Goal: Task Accomplishment & Management: Manage account settings

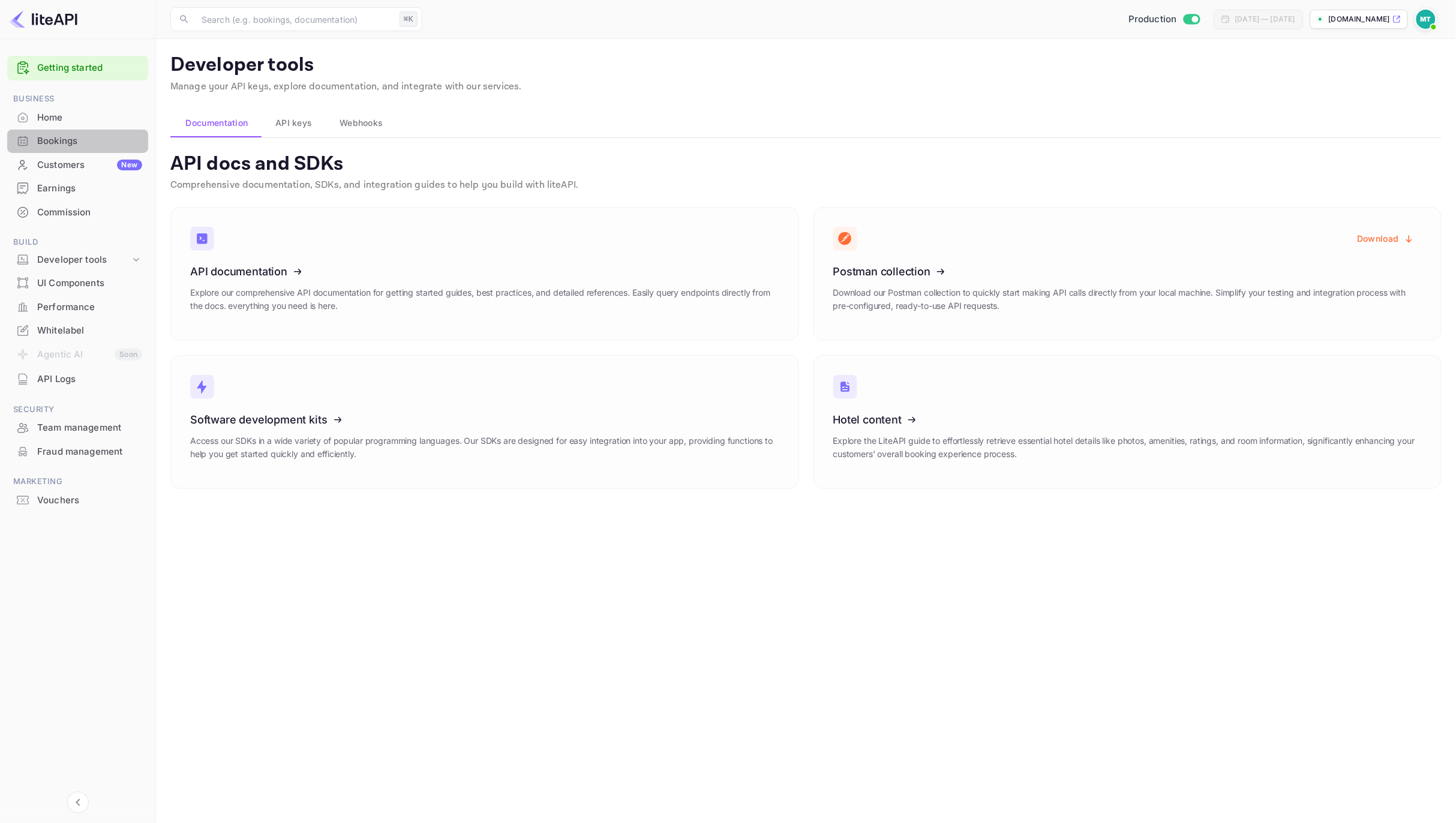
click at [68, 143] on div "Bookings" at bounding box center [89, 141] width 105 height 14
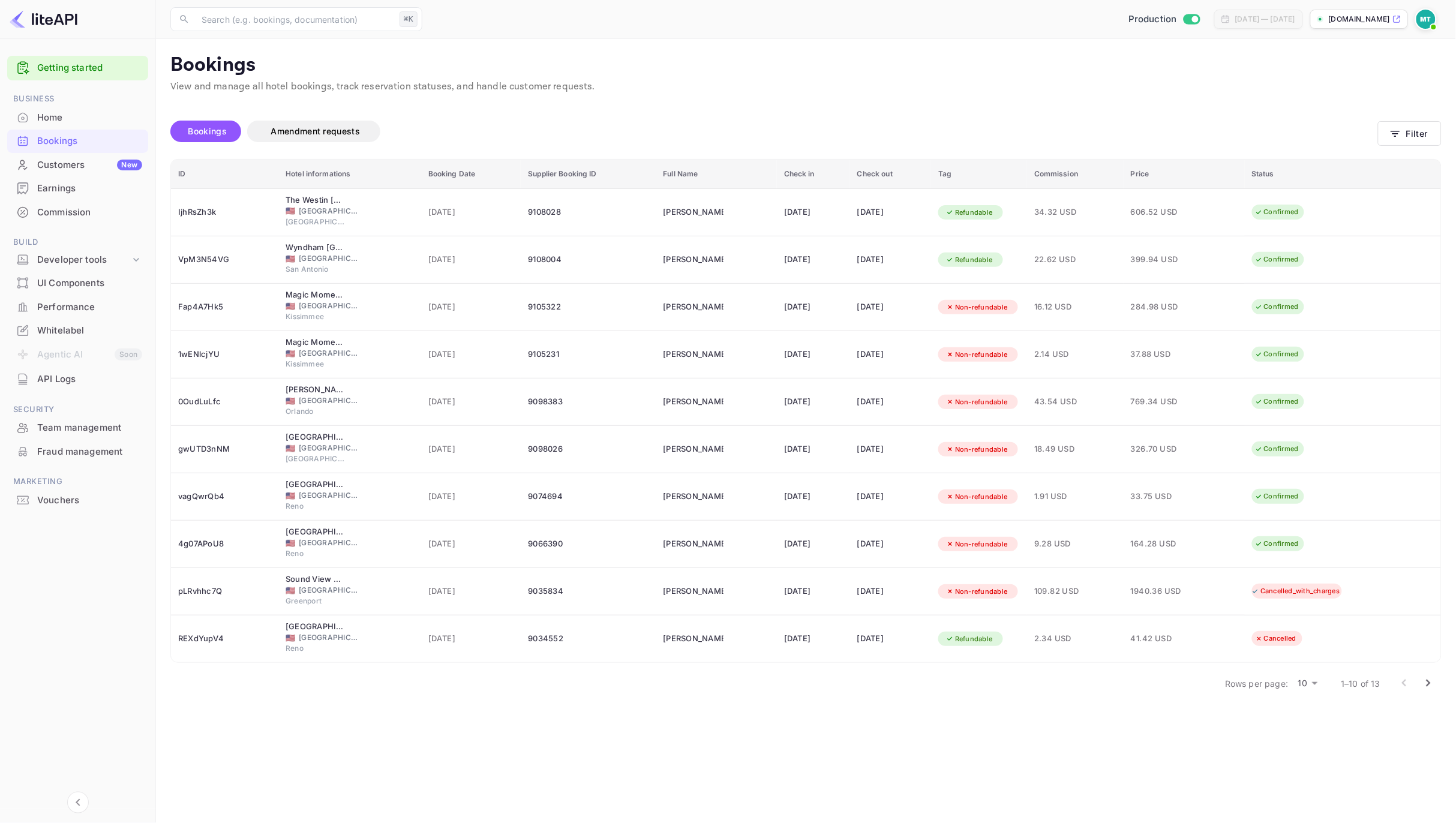
click at [771, 98] on div "Unsaved Changes Bookings Amendment requests Filter ID Hotel informations Bookin…" at bounding box center [799, 396] width 1286 height 606
click at [58, 304] on div "Performance" at bounding box center [89, 307] width 105 height 14
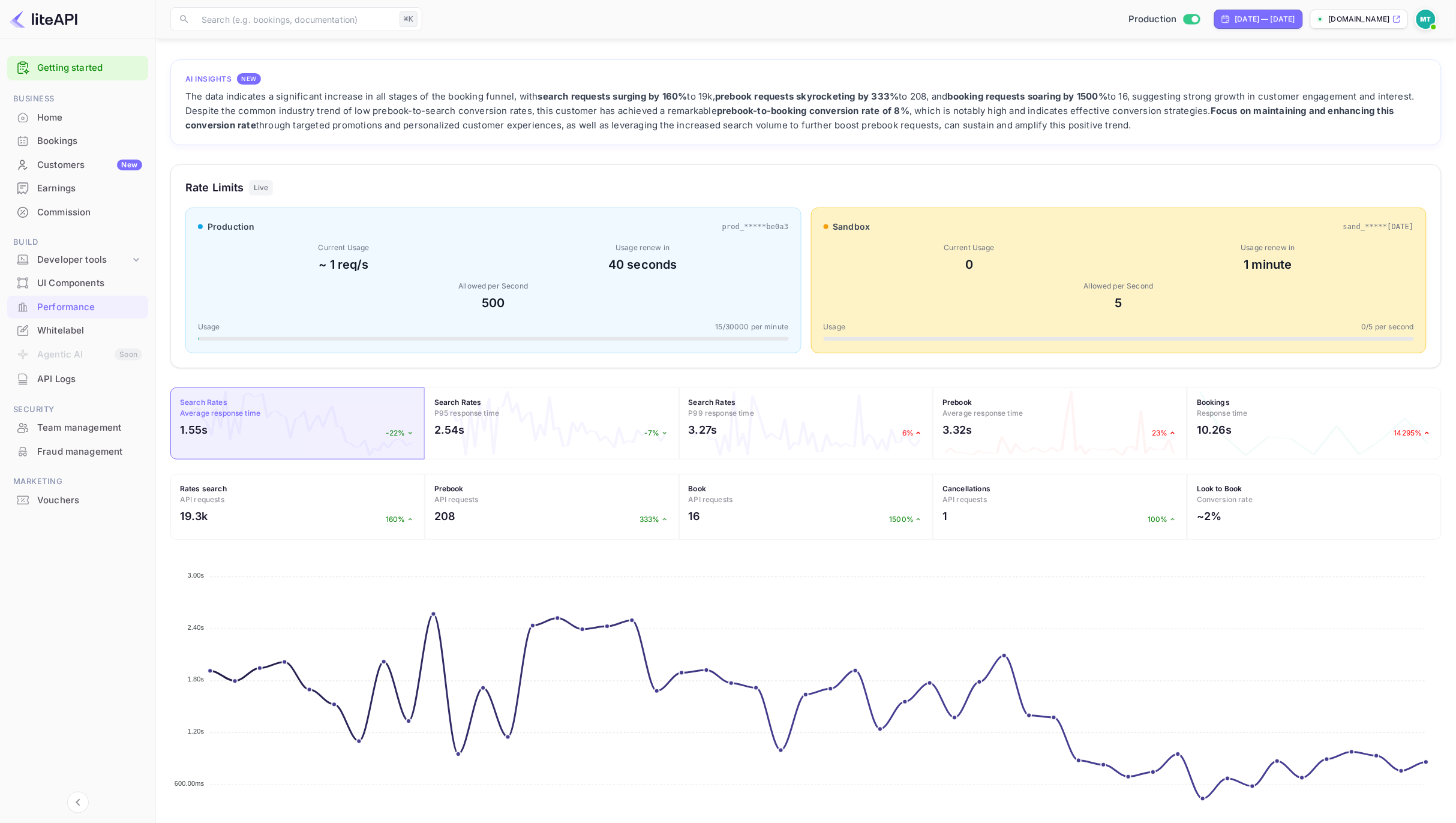
scroll to position [112, 0]
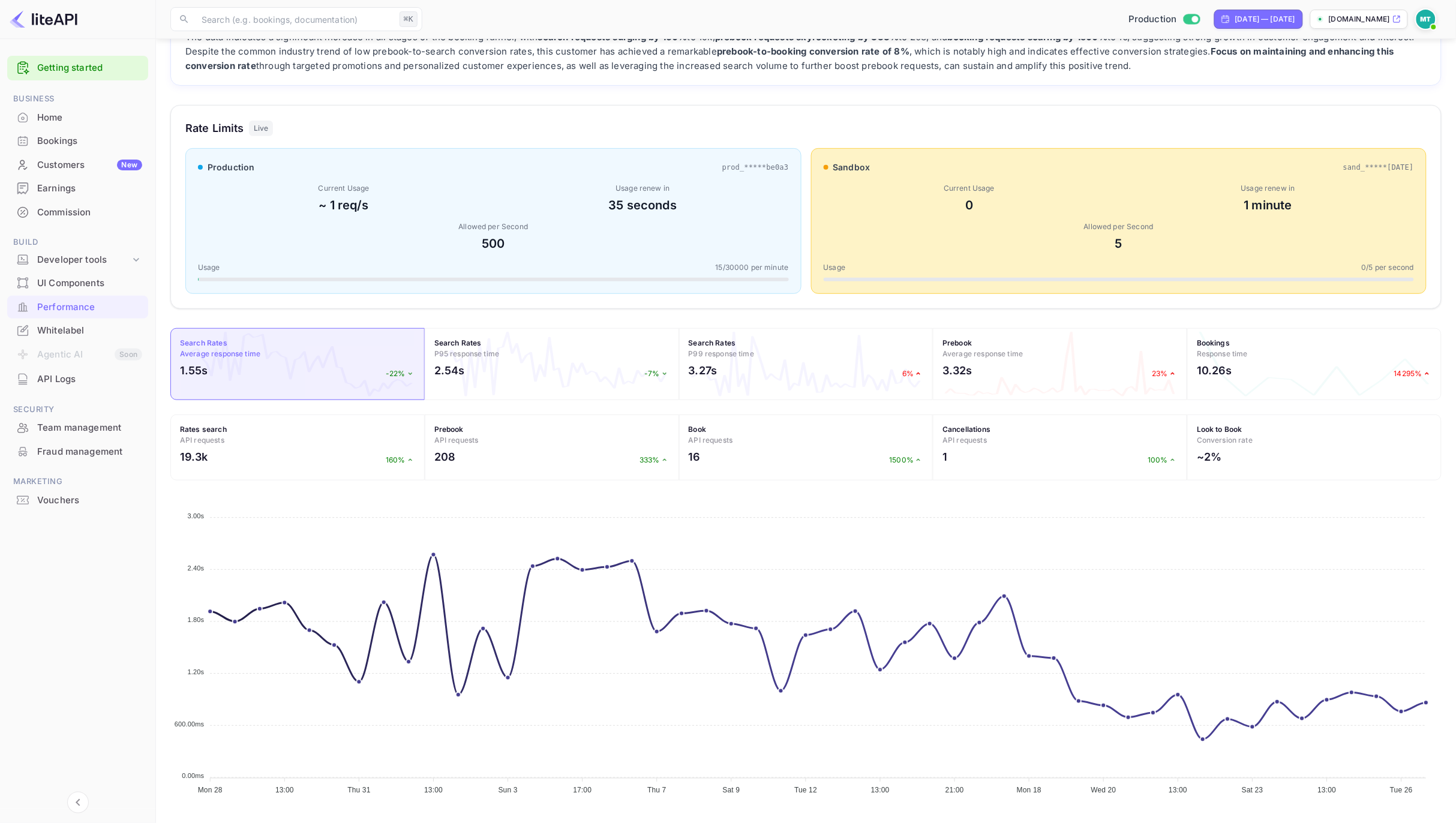
click at [62, 189] on div "Earnings" at bounding box center [89, 189] width 105 height 14
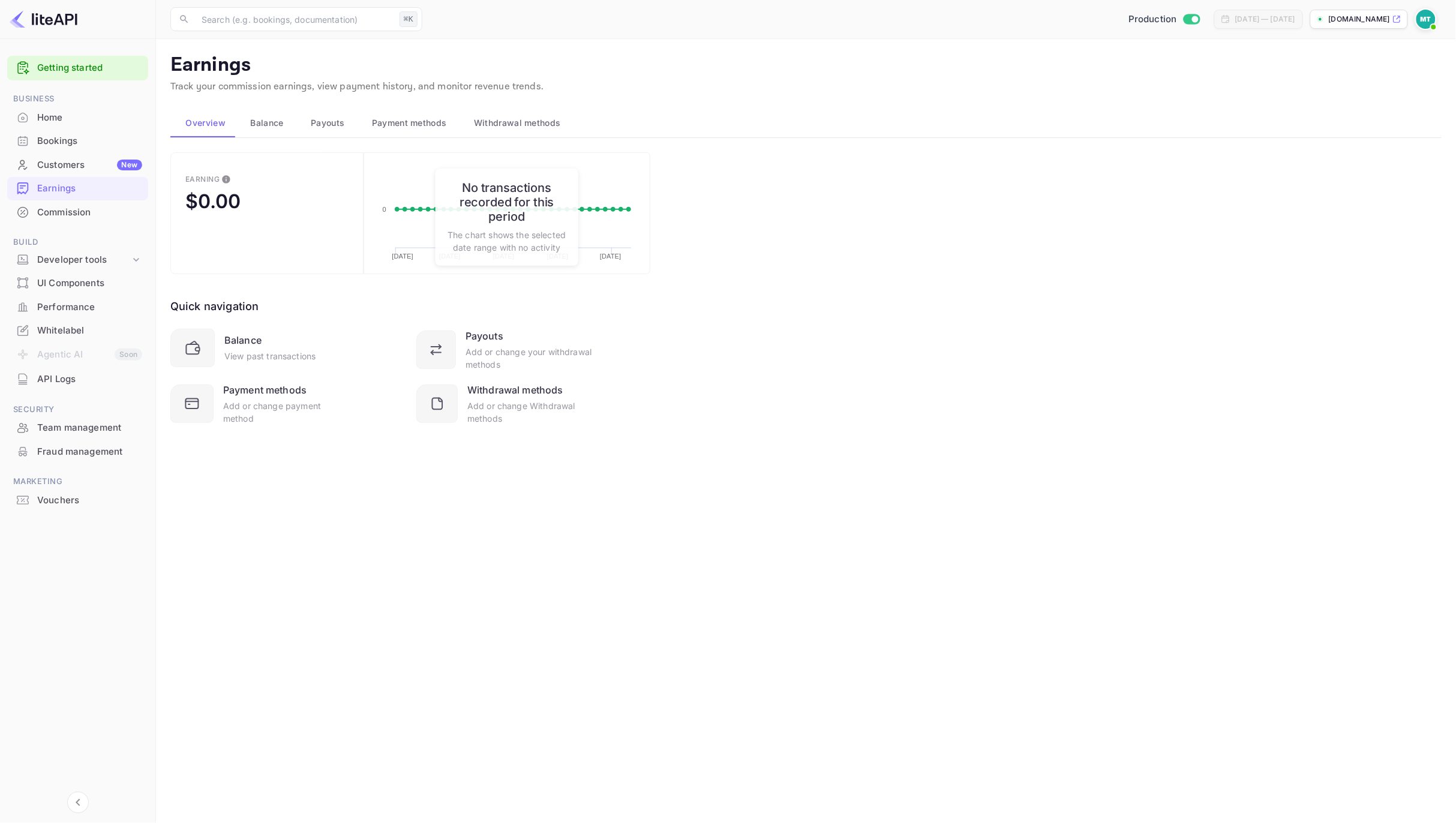
click at [735, 58] on p "Earnings" at bounding box center [805, 65] width 1271 height 24
click at [263, 122] on span "Balance" at bounding box center [267, 123] width 33 height 14
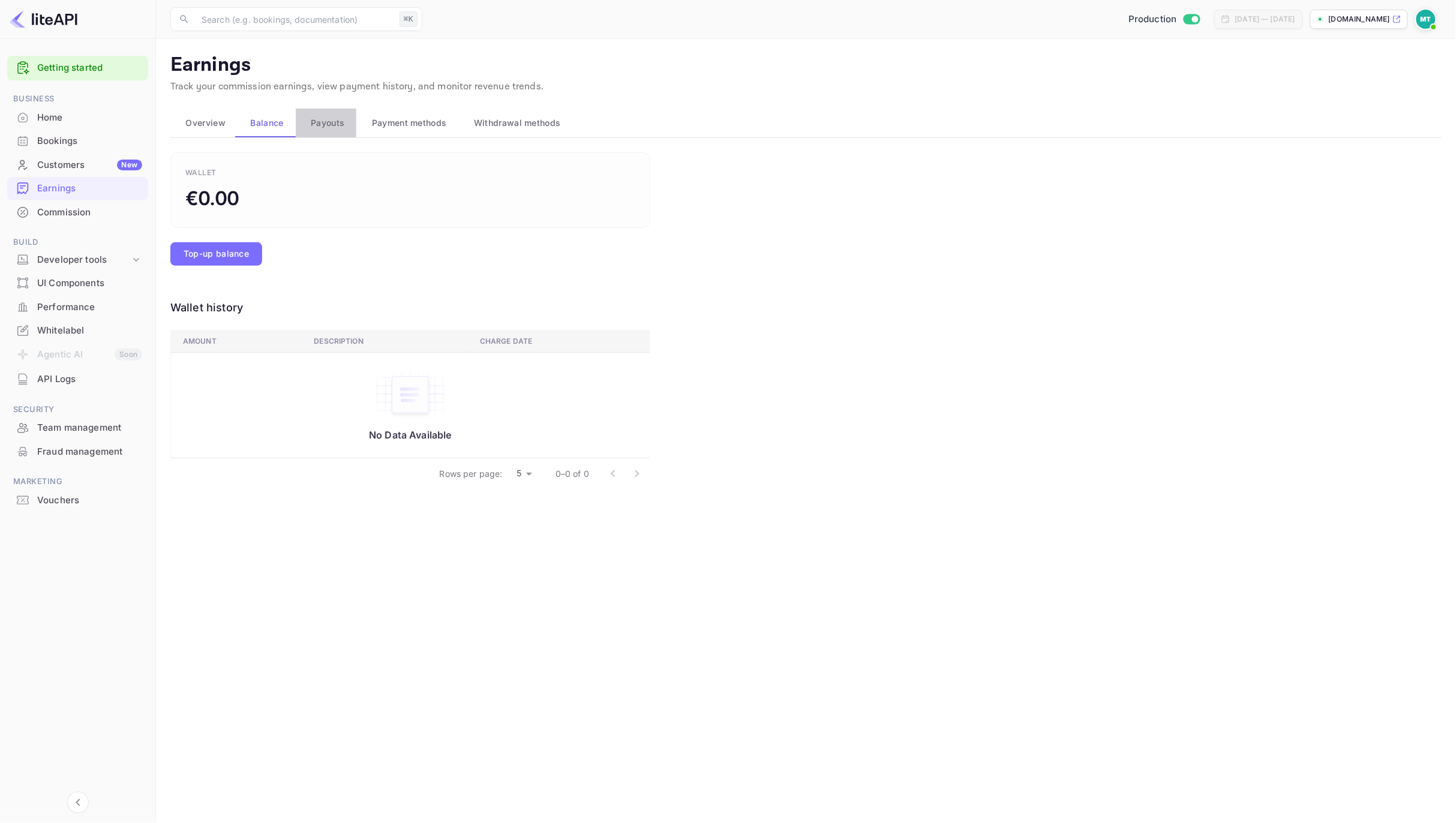
click at [333, 124] on span "Payouts" at bounding box center [327, 123] width 33 height 14
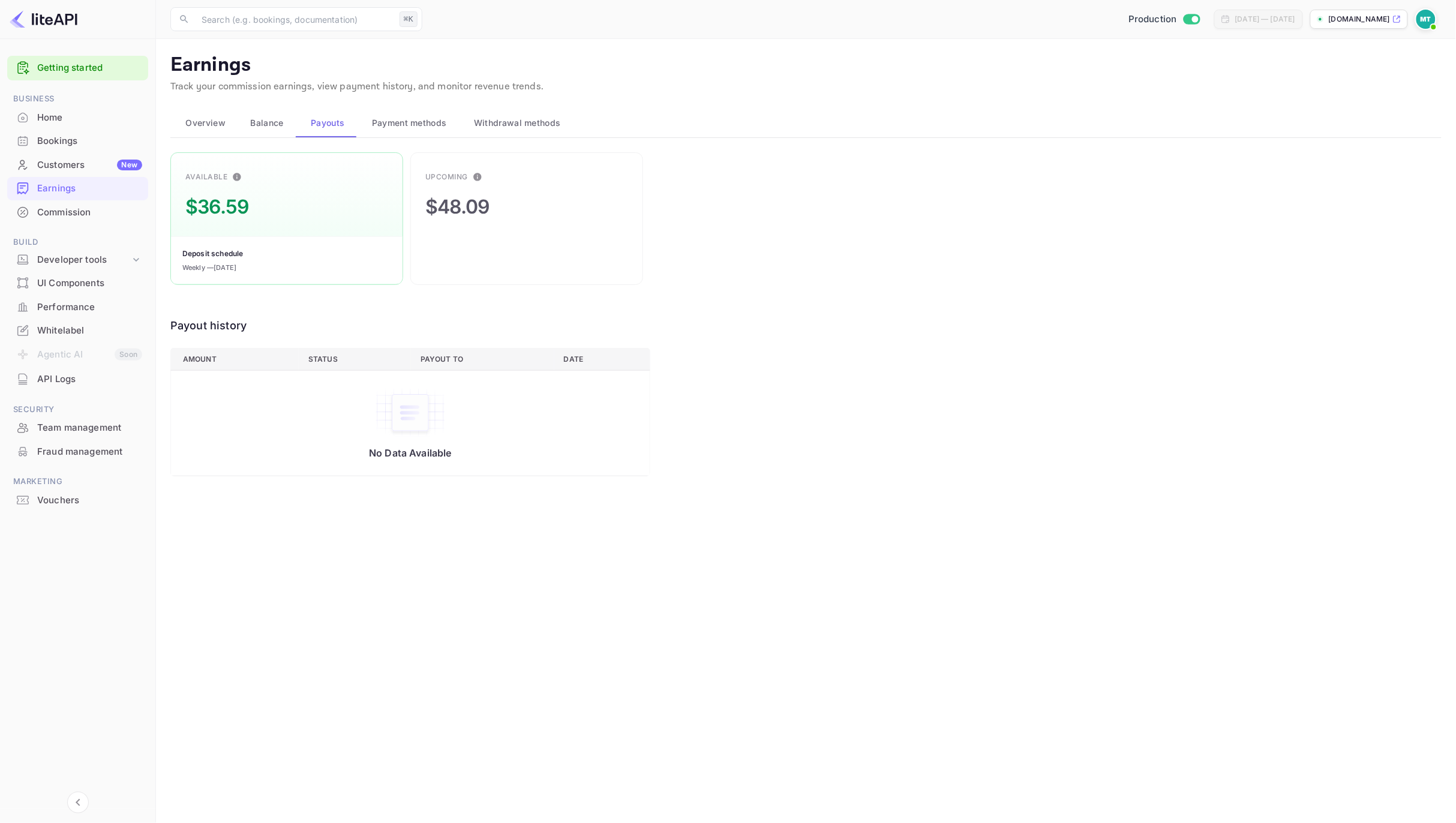
click at [405, 123] on span "Payment methods" at bounding box center [409, 123] width 75 height 14
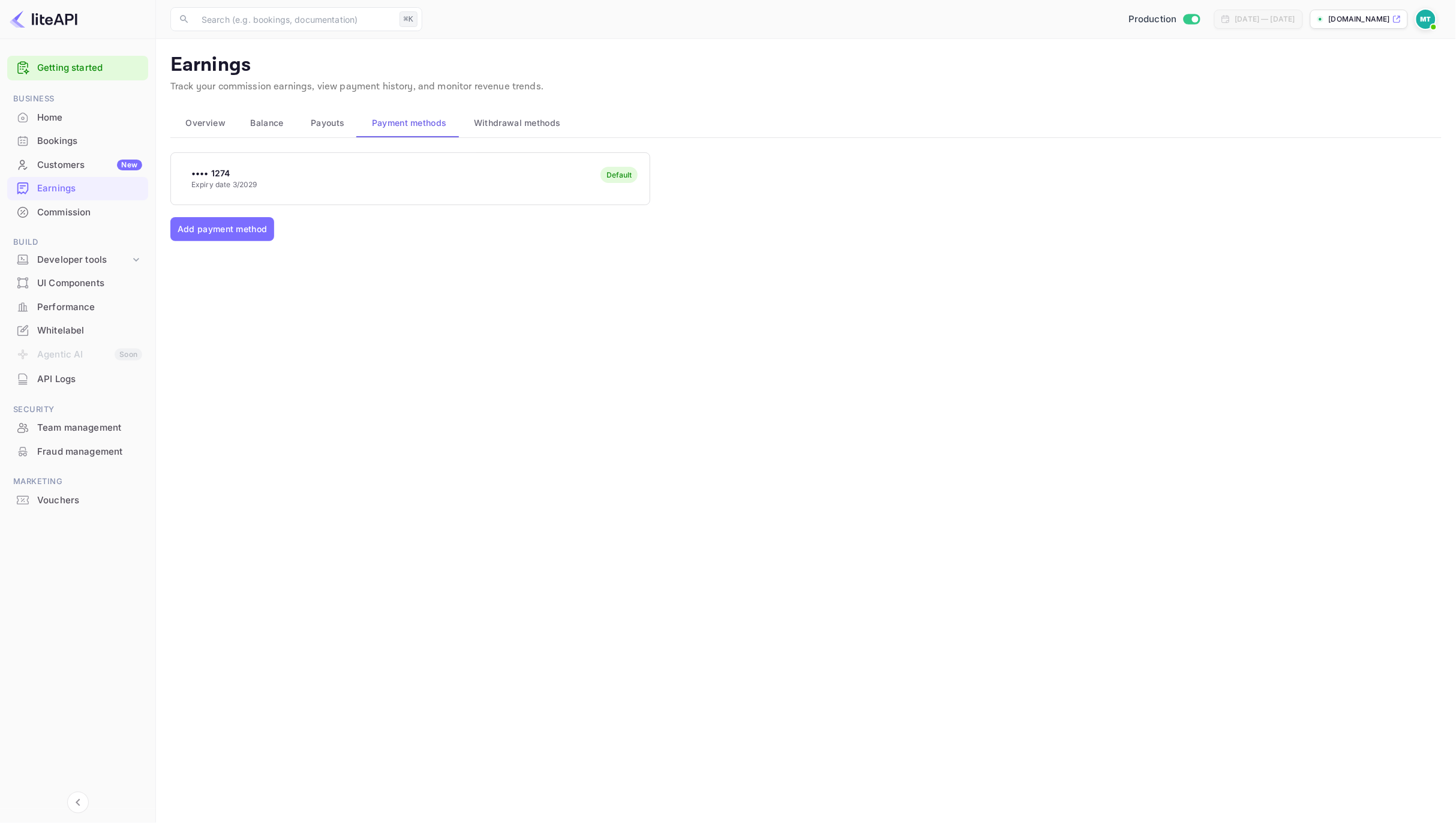
click at [316, 124] on span "Payouts" at bounding box center [327, 123] width 33 height 14
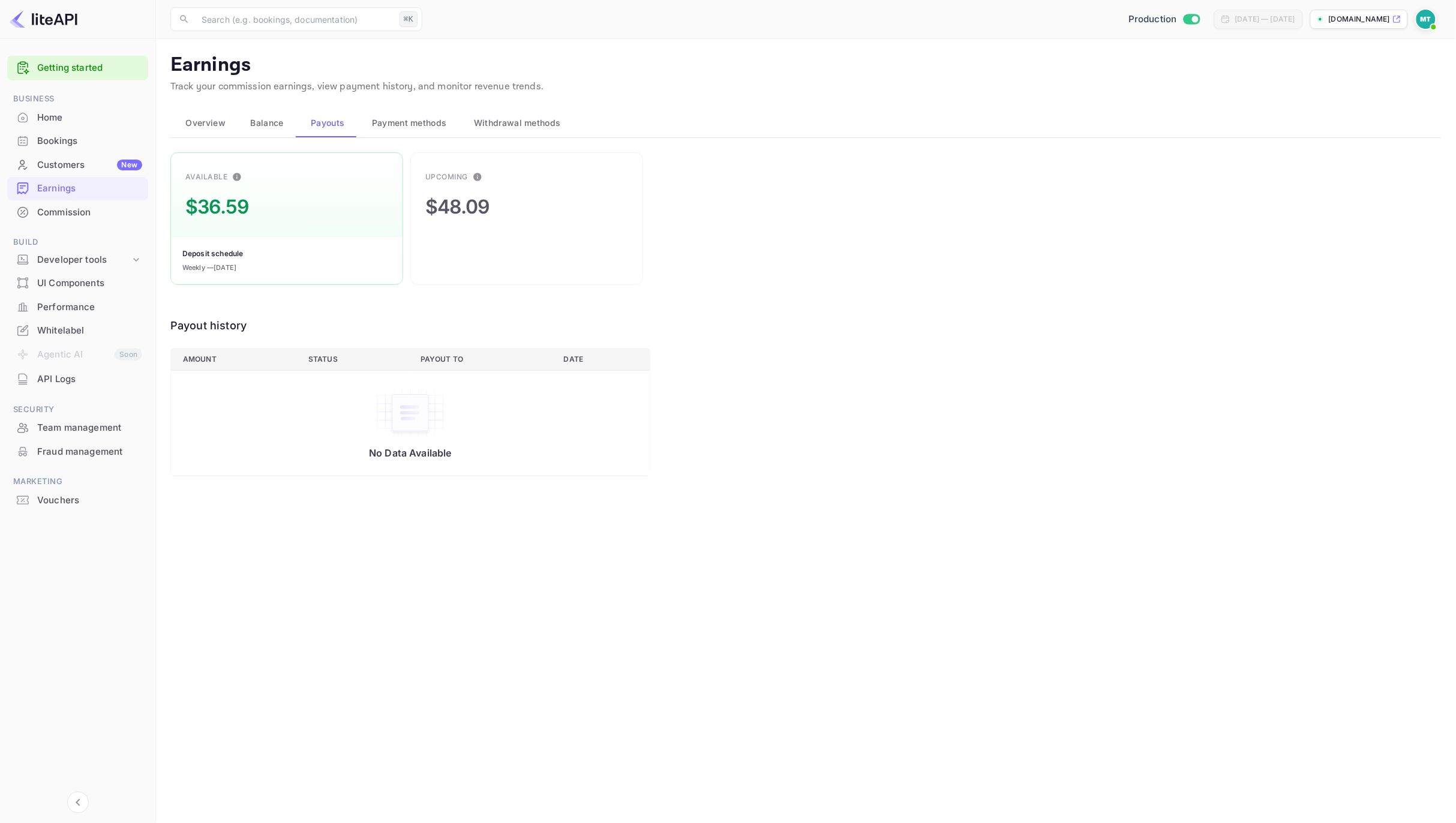
click at [407, 121] on span "Payment methods" at bounding box center [409, 123] width 75 height 14
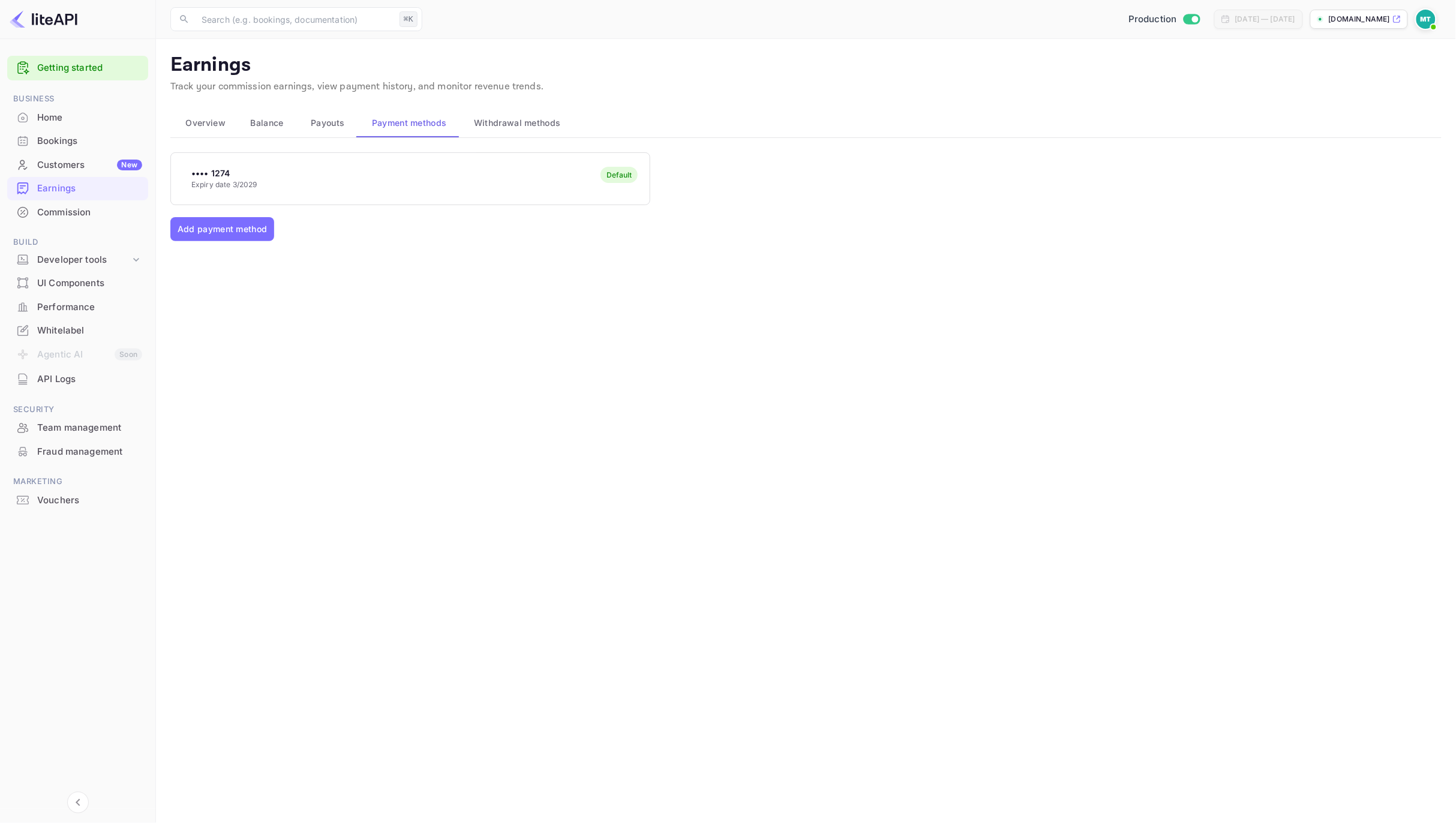
click at [537, 122] on span "Withdrawal methods" at bounding box center [517, 123] width 87 height 14
click at [399, 118] on span "Payment methods" at bounding box center [409, 123] width 75 height 14
click at [513, 124] on span "Withdrawal methods" at bounding box center [517, 123] width 87 height 14
click at [78, 118] on div "Home" at bounding box center [89, 118] width 105 height 14
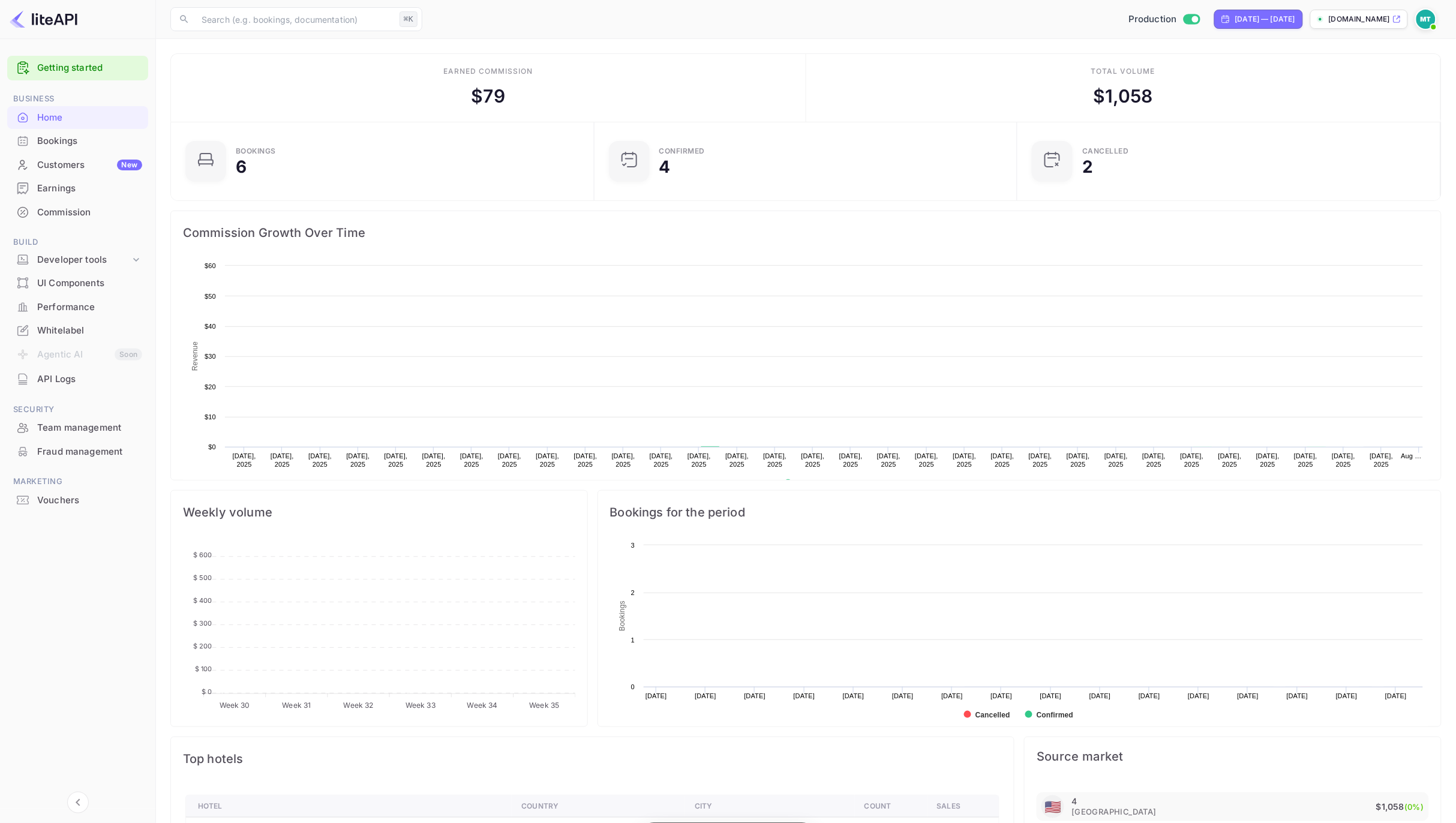
scroll to position [195, 416]
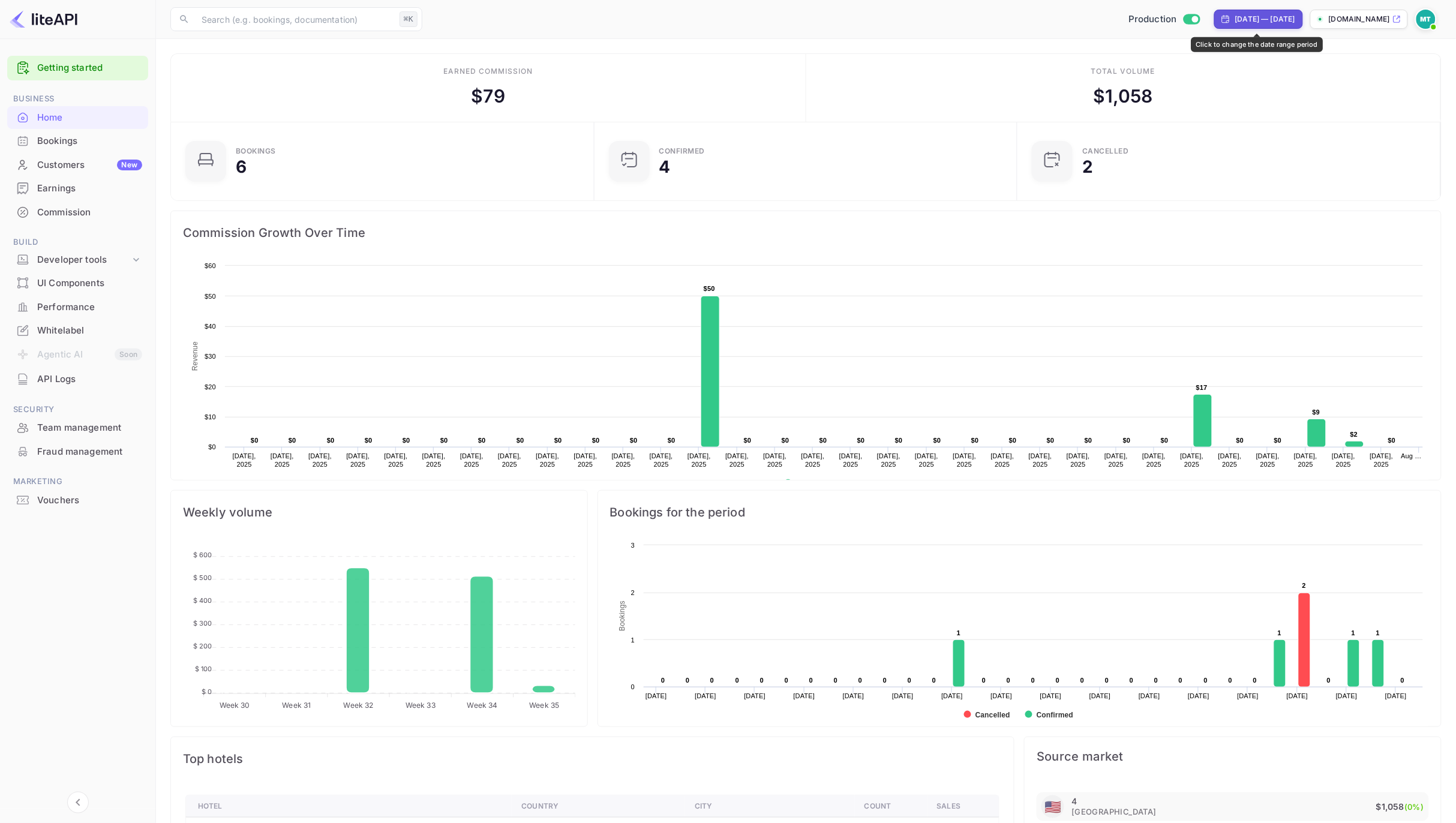
click at [1236, 14] on div "[DATE] — [DATE]" at bounding box center [1265, 19] width 60 height 11
select select "6"
select select "2025"
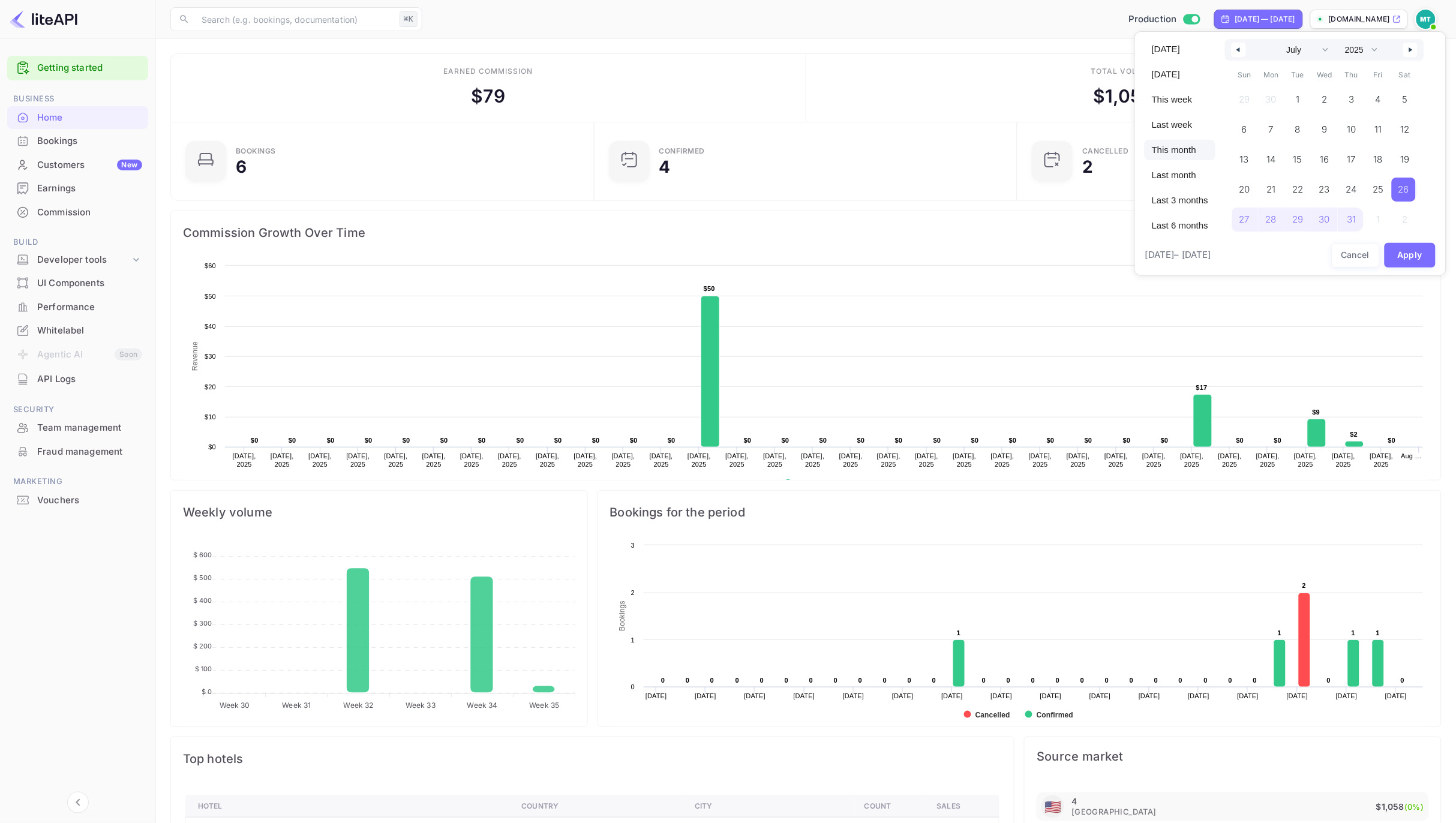
click at [1173, 152] on span "This month" at bounding box center [1180, 150] width 71 height 21
select select "6"
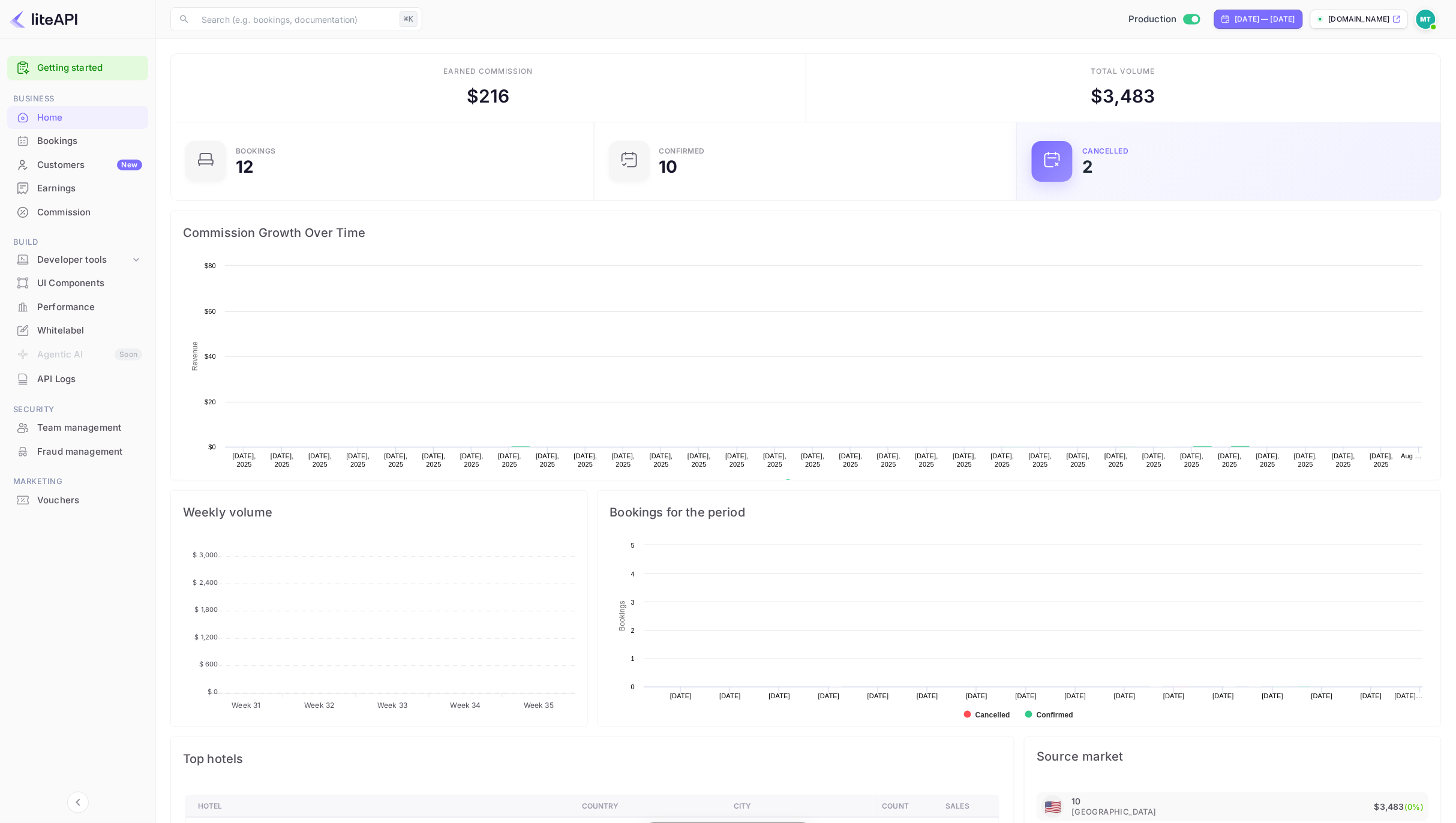
scroll to position [195, 416]
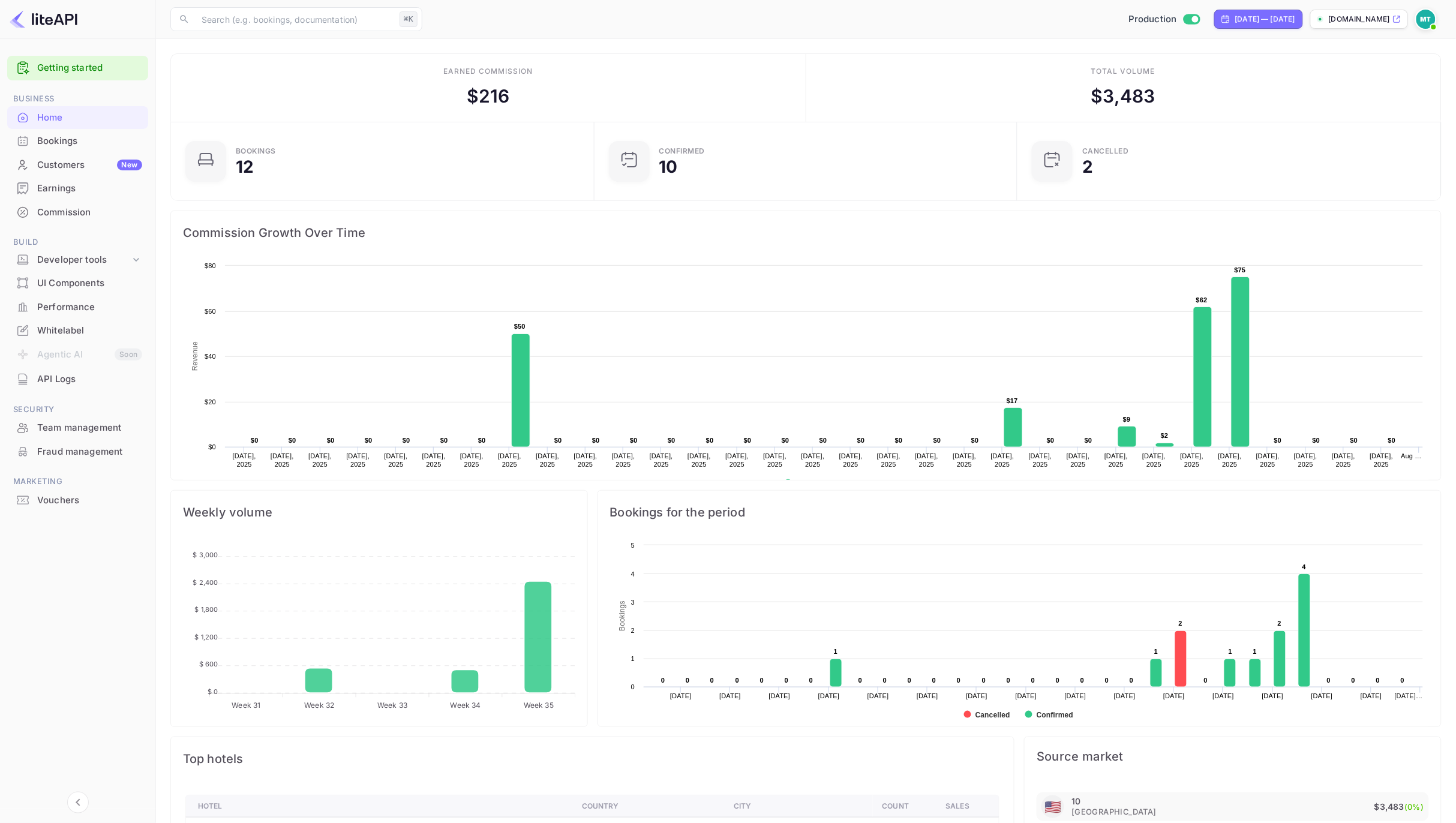
click at [850, 44] on main "Earned commission $ 216 Total volume $ 3,483 Bookings 12 Confirmed 10 CANCELLED…" at bounding box center [806, 583] width 1300 height 1089
